Goal: Information Seeking & Learning: Learn about a topic

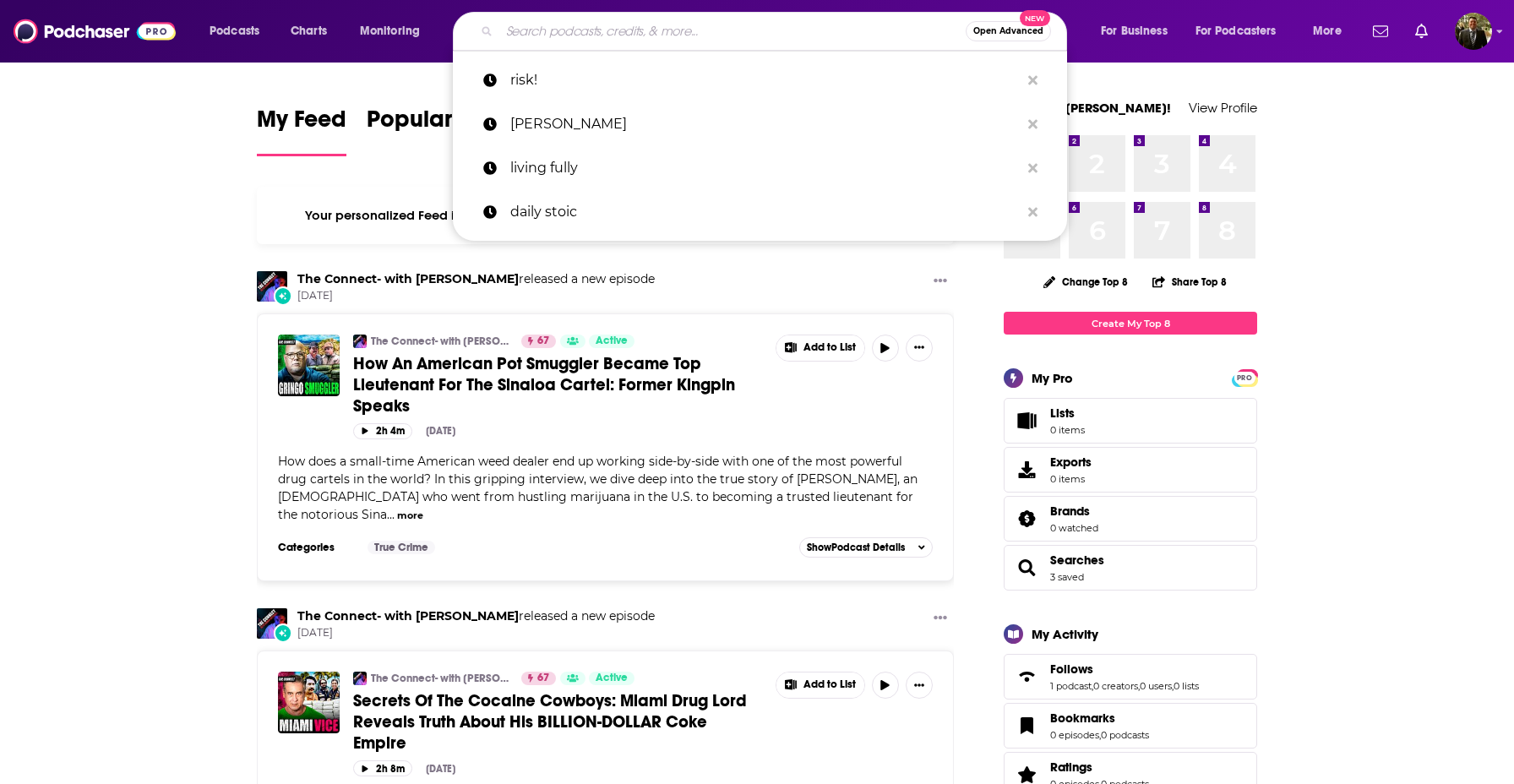
click at [610, 34] on input "Search podcasts, credits, & more..." at bounding box center [733, 31] width 467 height 27
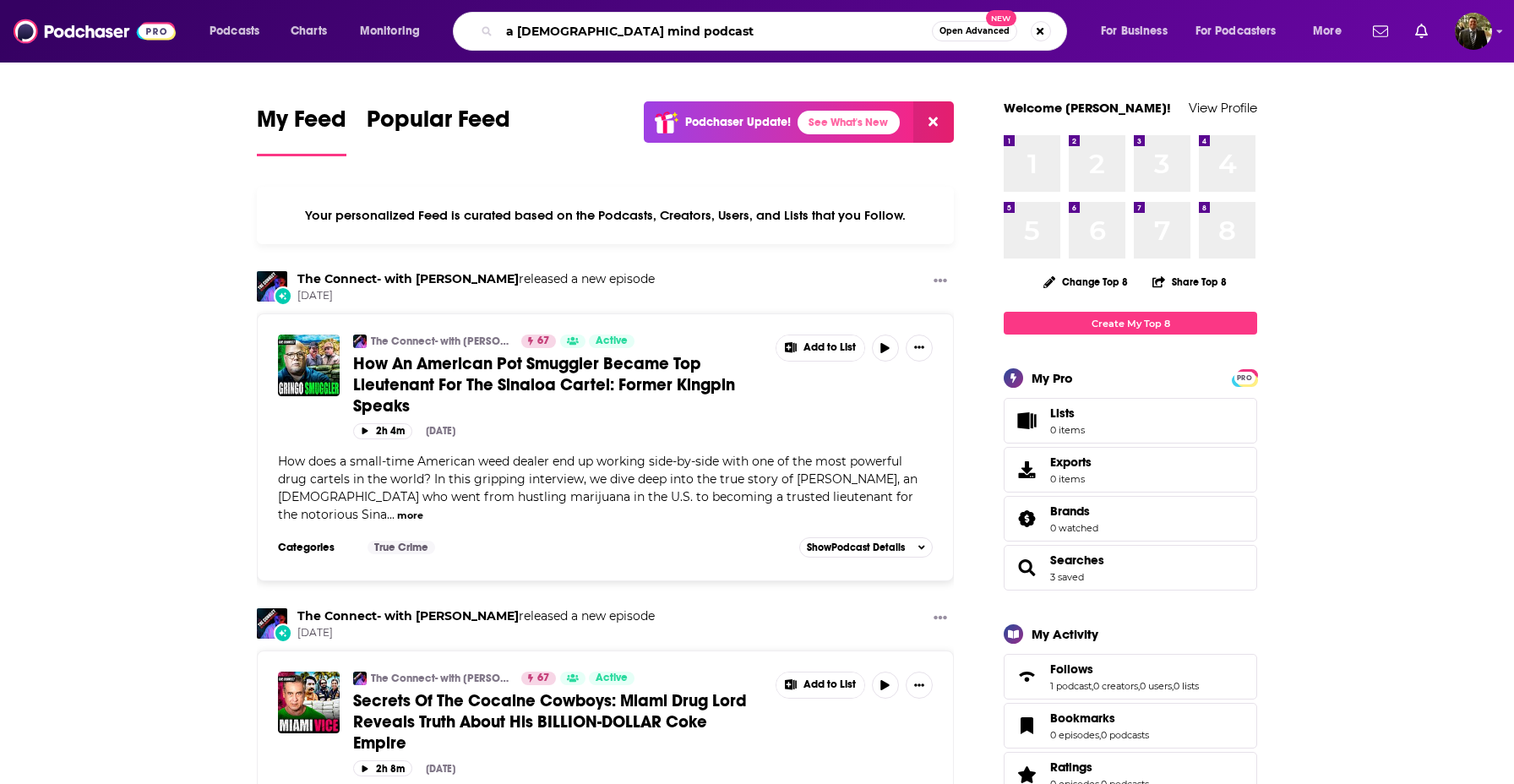
type input "a zen mind podcast"
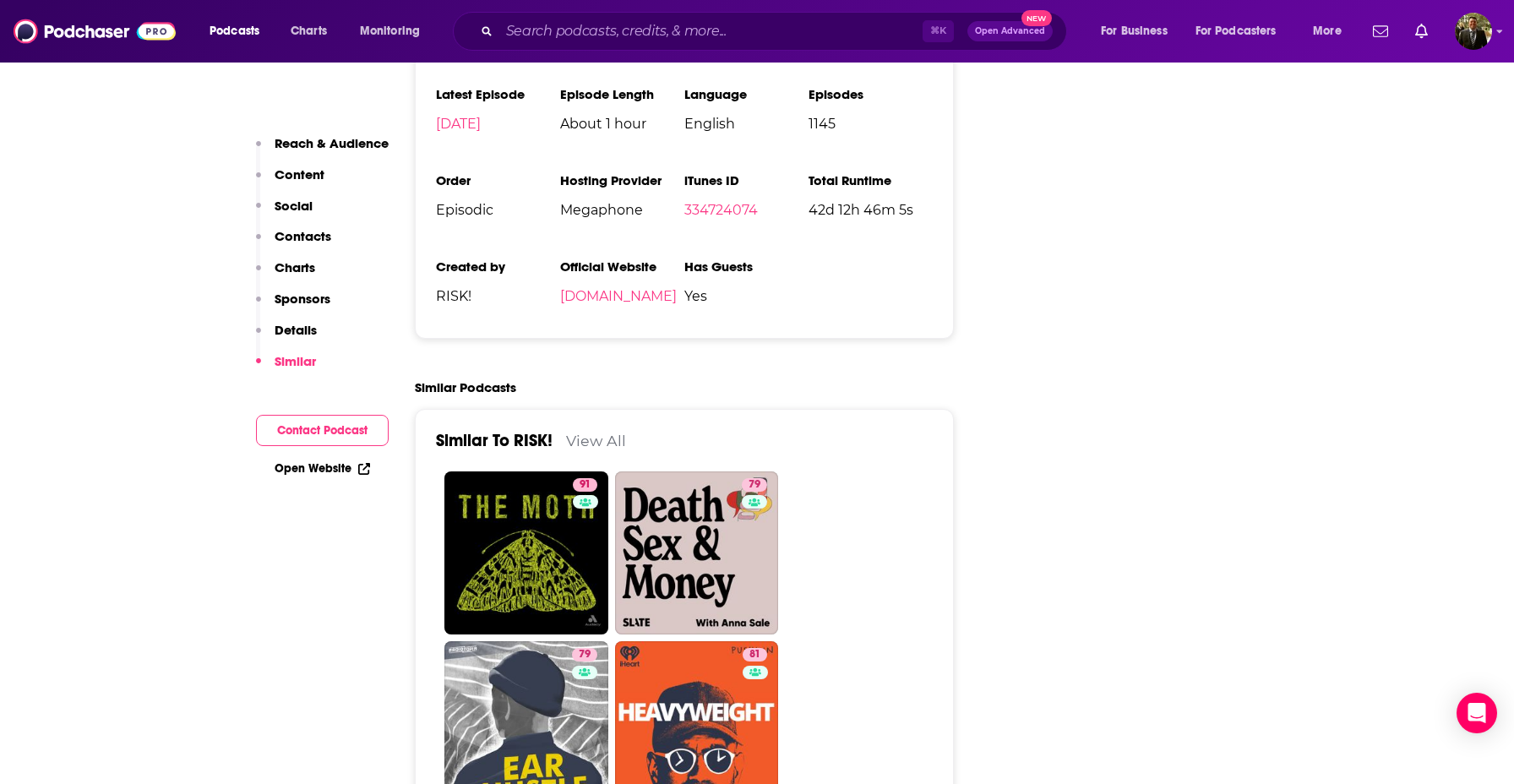
scroll to position [3186, 0]
click at [588, 30] on input "Search podcasts, credits, & more..." at bounding box center [711, 31] width 423 height 27
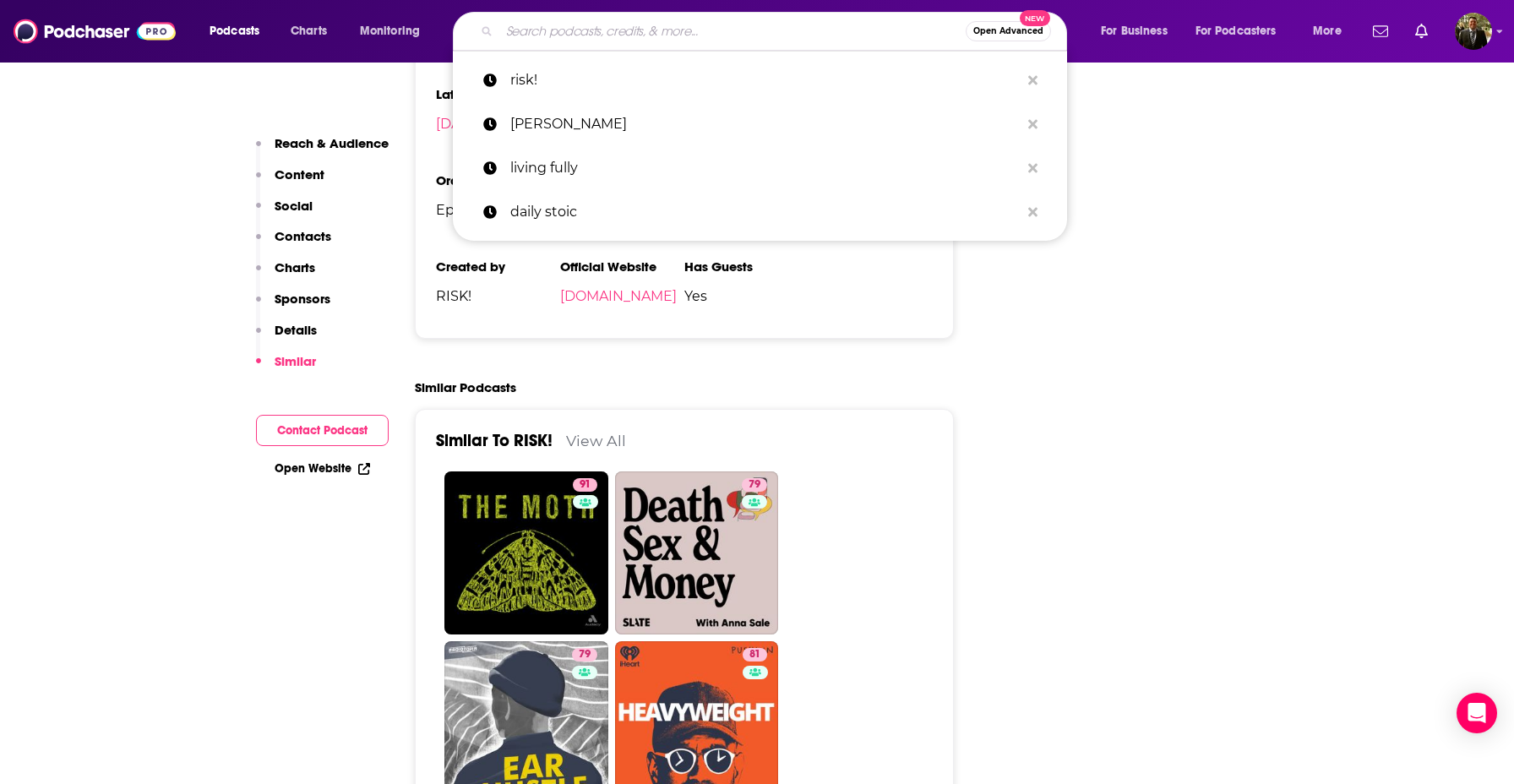
paste input "A [DEMOGRAPHIC_DATA] Mind Guided Meditations"
type input "A [DEMOGRAPHIC_DATA] Mind Guided Meditations"
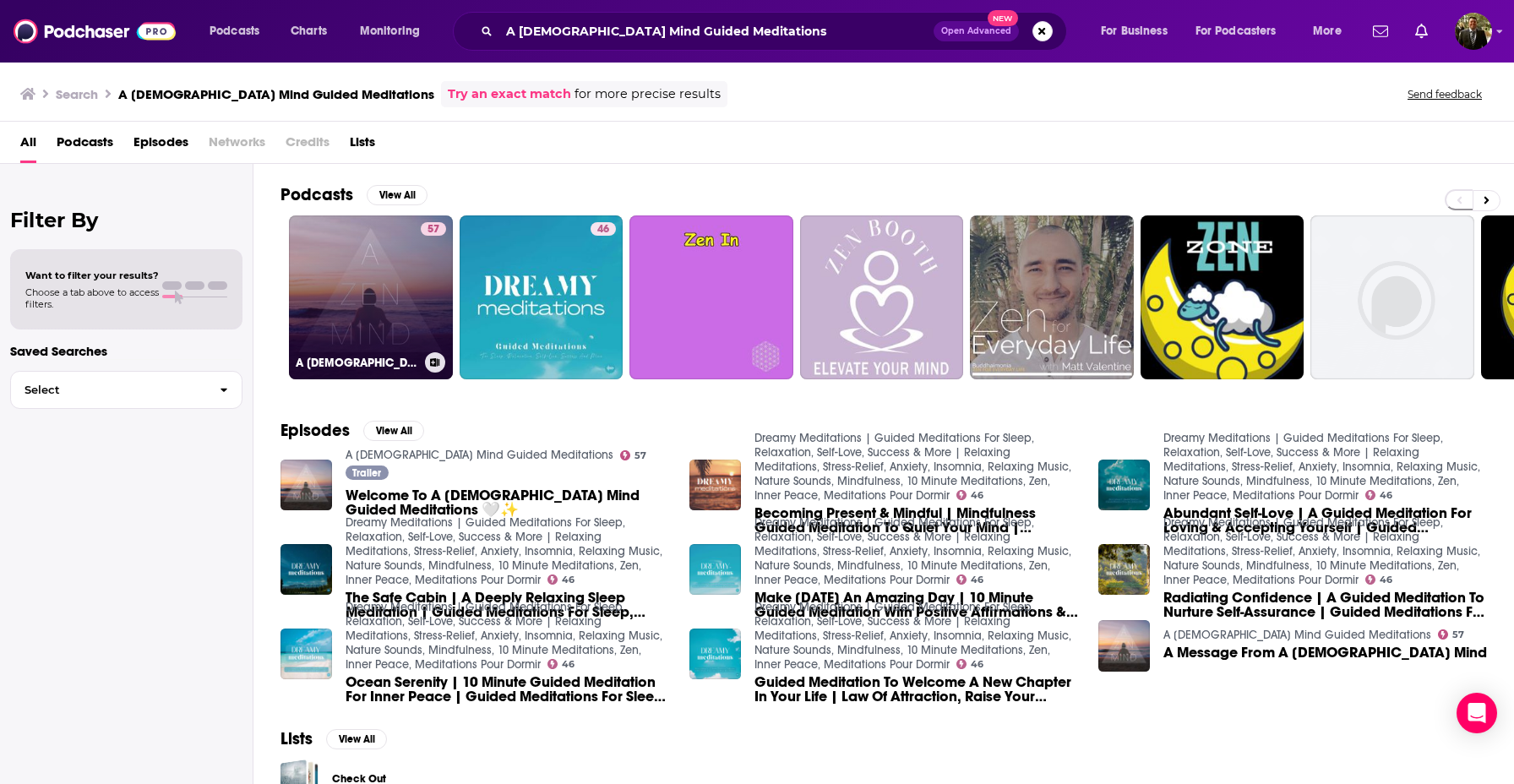
click at [345, 277] on link "57 A [DEMOGRAPHIC_DATA] Mind Guided Meditations" at bounding box center [371, 297] width 164 height 164
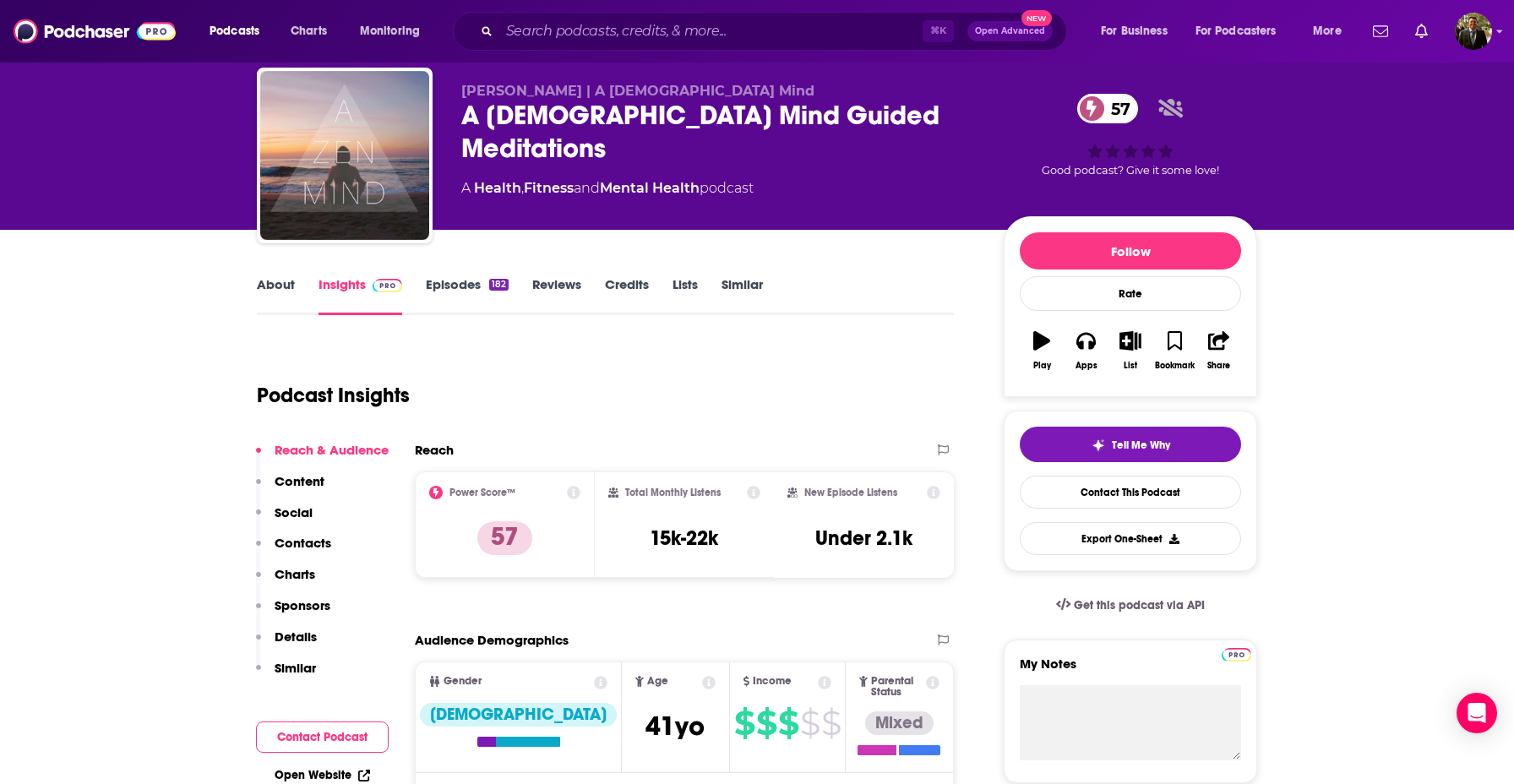
scroll to position [62, 0]
